Goal: Navigation & Orientation: Find specific page/section

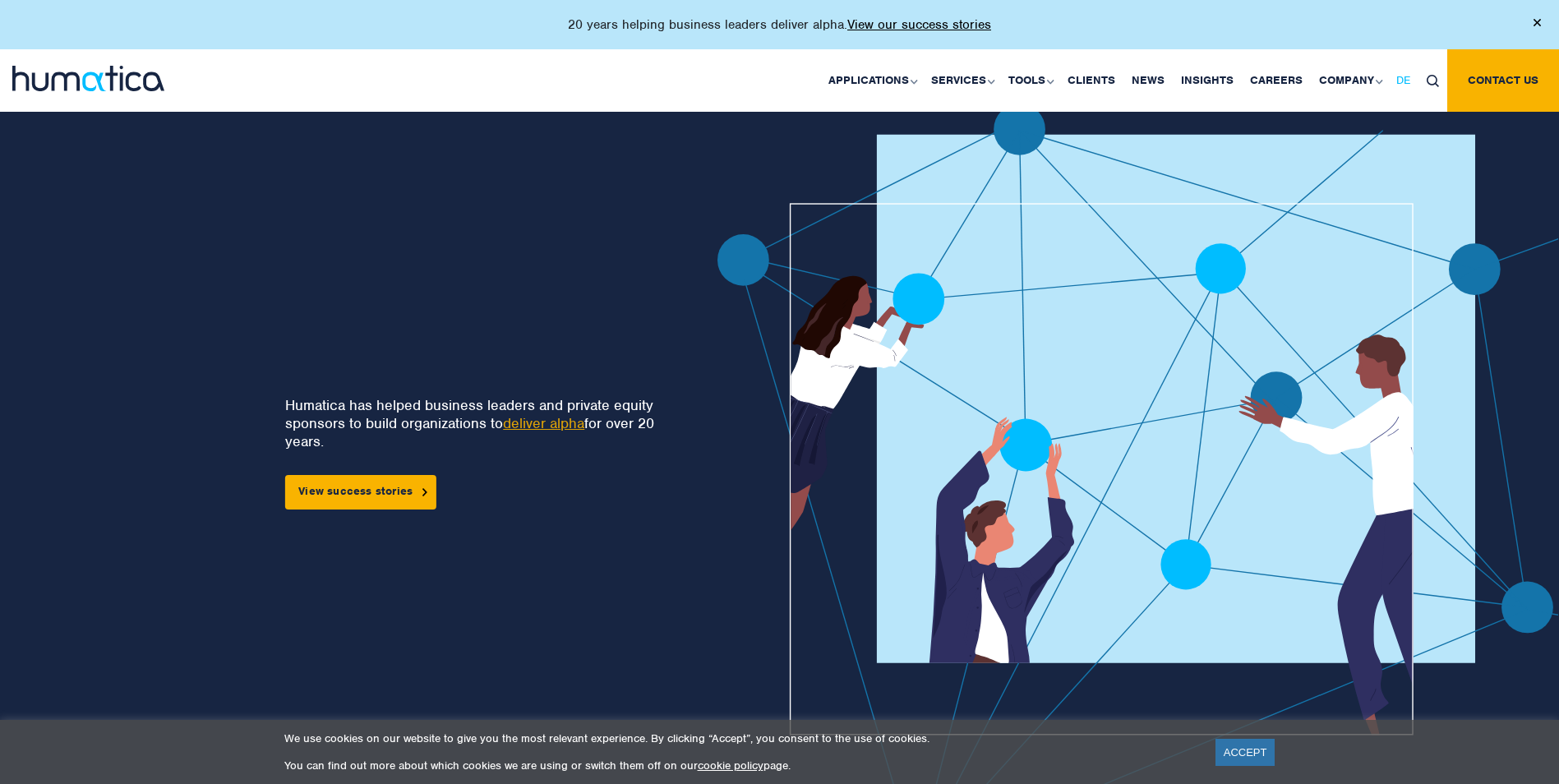
click at [1406, 82] on span "DE" at bounding box center [1404, 80] width 14 height 14
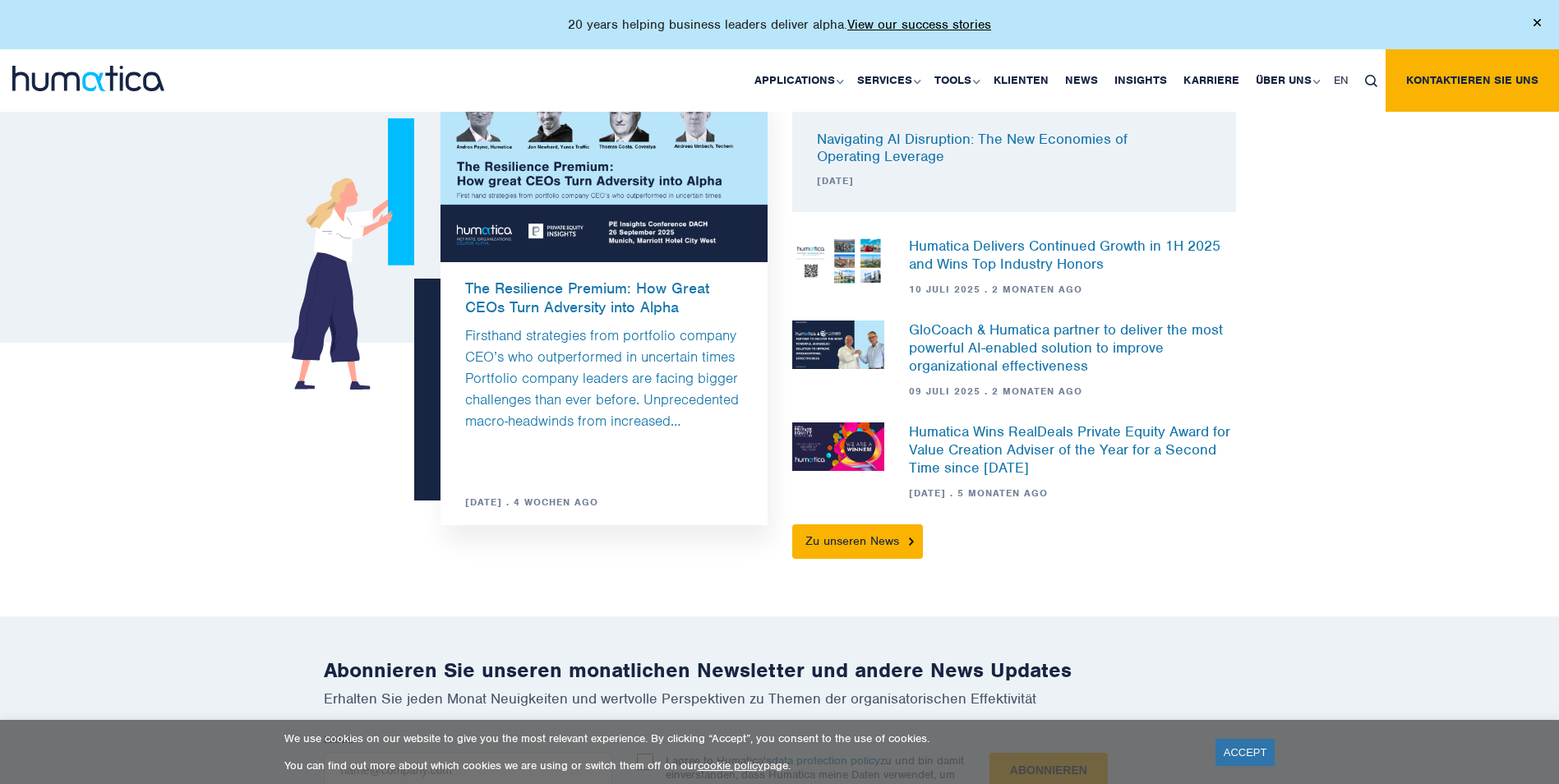
scroll to position [4985, 0]
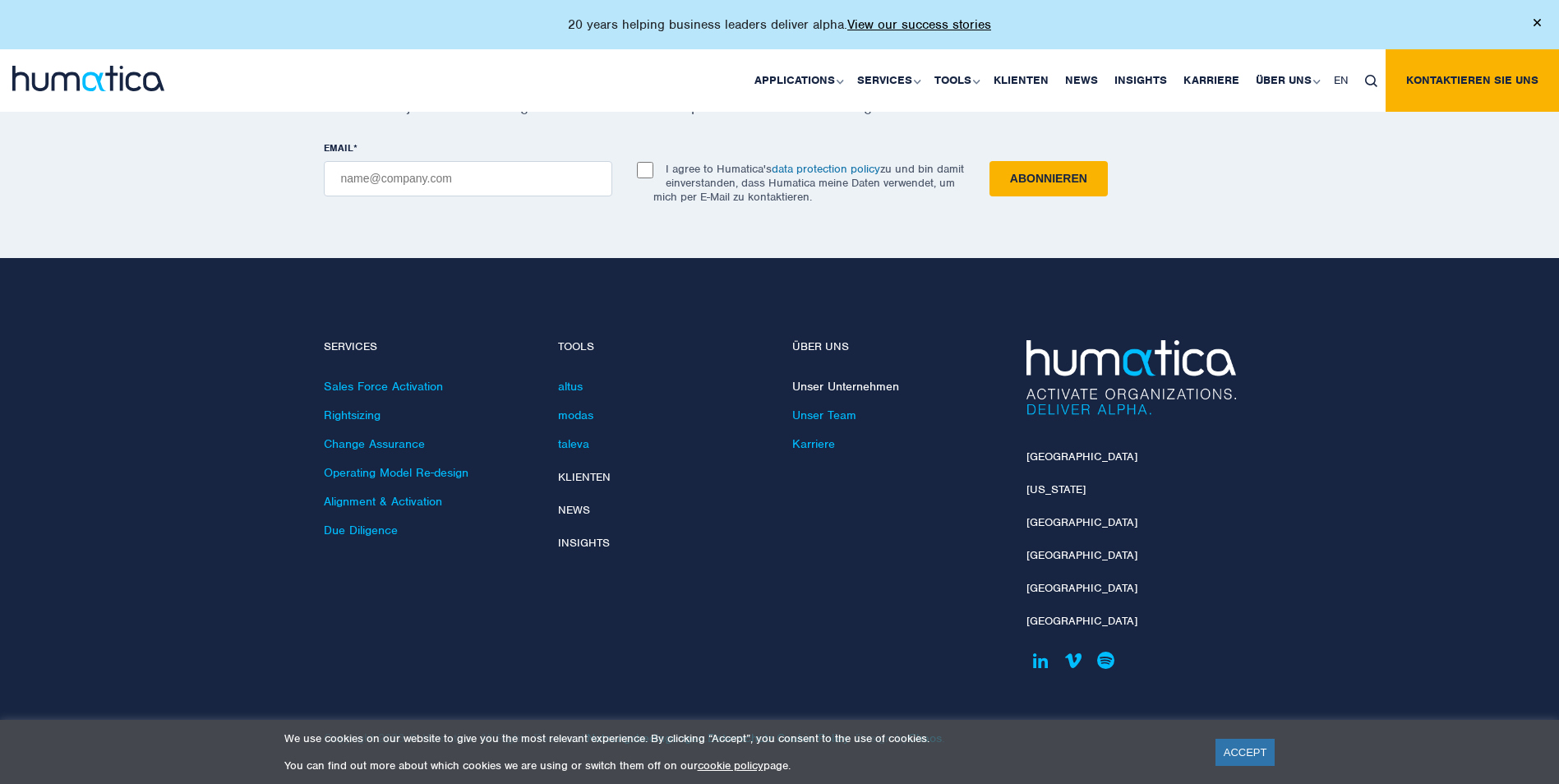
click at [844, 384] on link "Unser Unternehmen" at bounding box center [846, 386] width 106 height 15
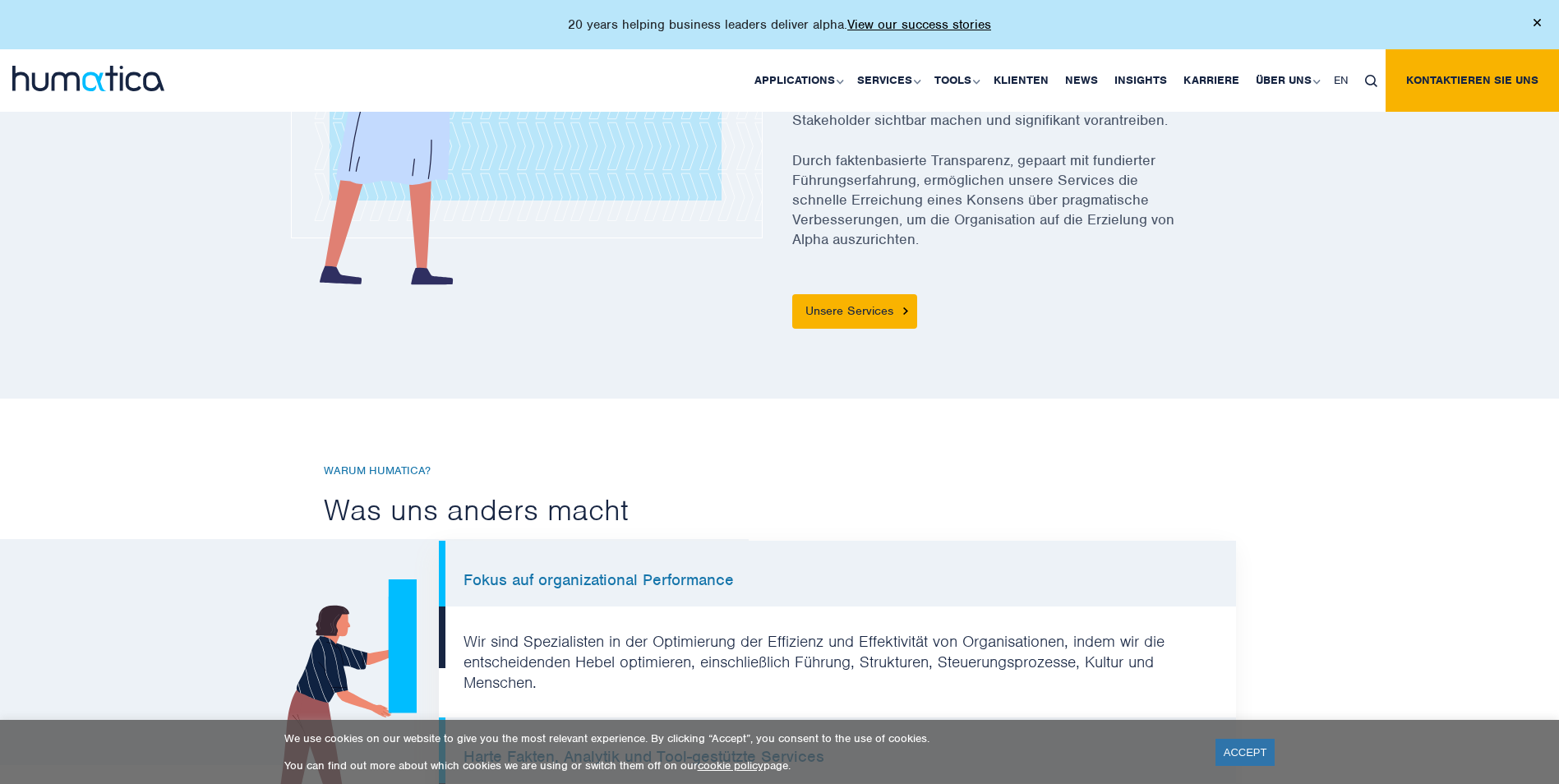
scroll to position [858, 0]
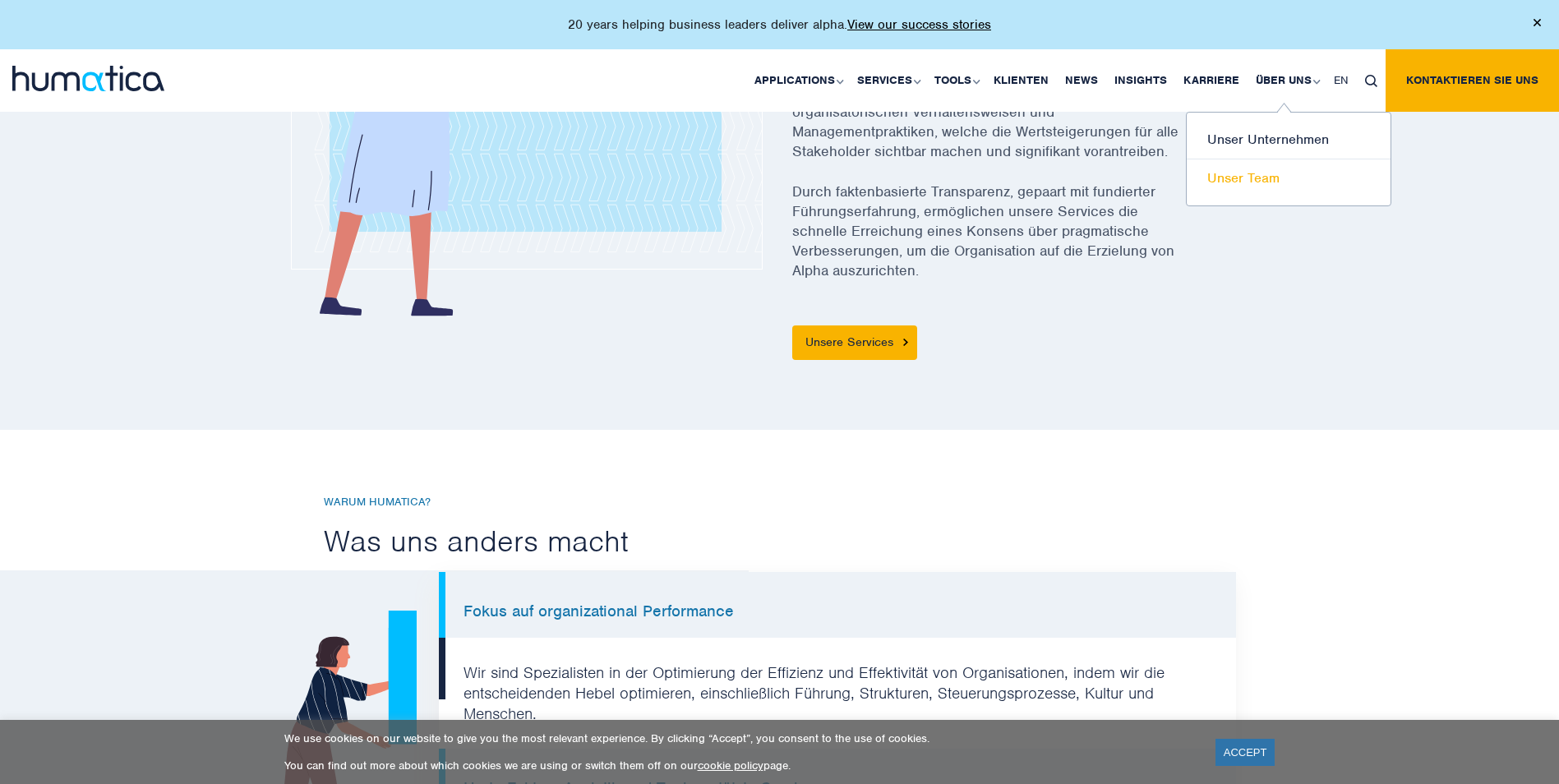
click at [1261, 179] on link "Unser Team" at bounding box center [1289, 178] width 204 height 38
